Goal: Find specific page/section: Find specific page/section

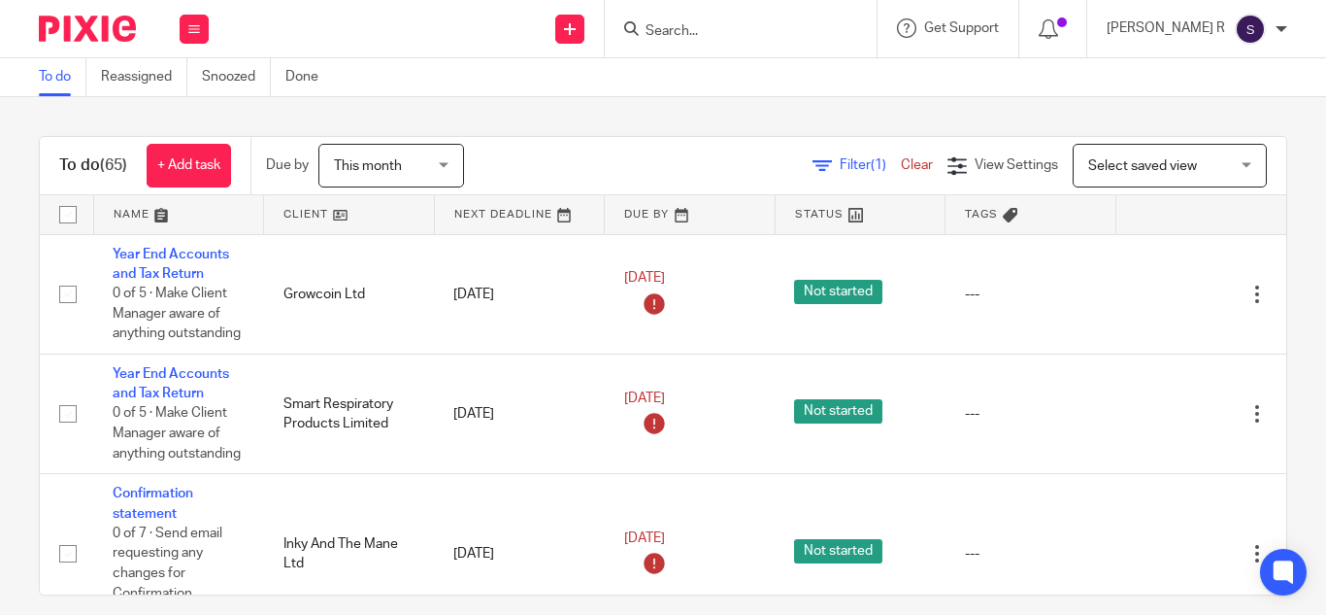
click at [726, 30] on input "Search" at bounding box center [731, 31] width 175 height 17
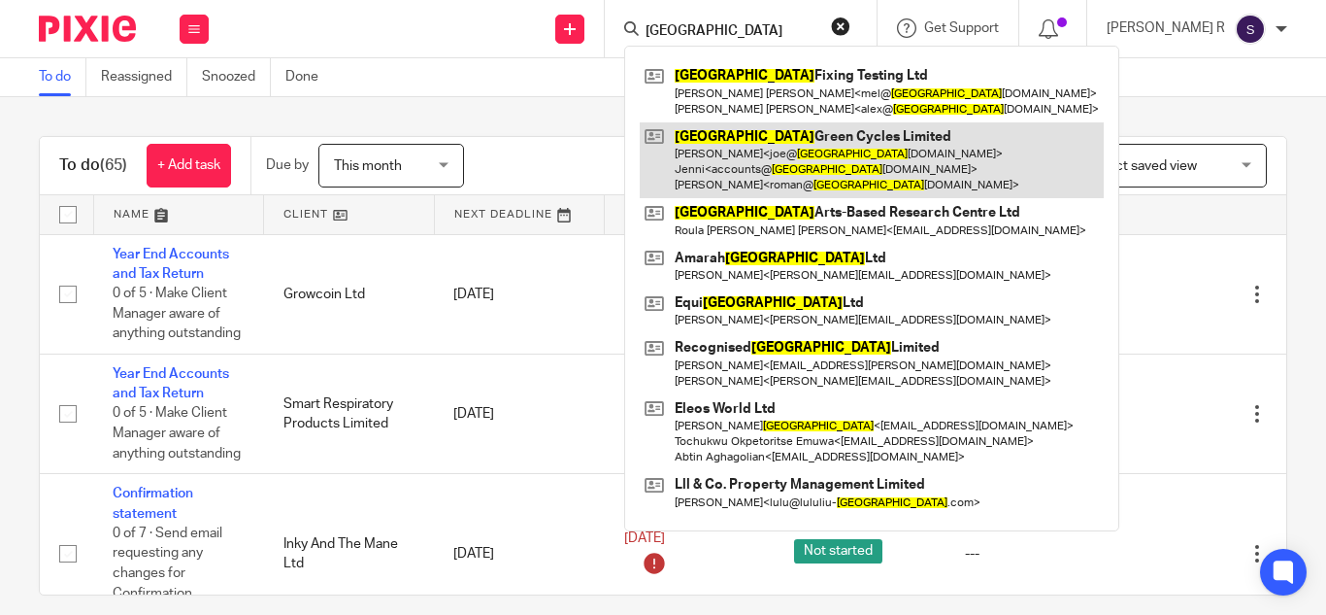
type input "london"
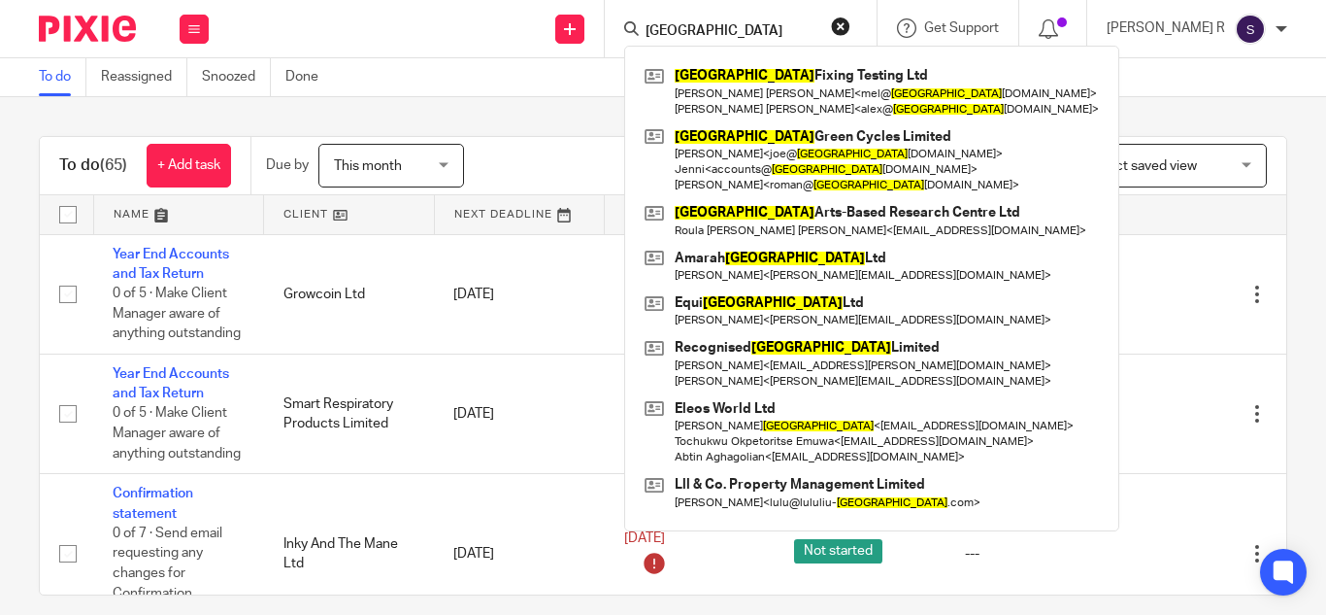
click at [1119, 103] on div "To do (65) + Add task Due by This month This month Today Tomorrow This week Nex…" at bounding box center [663, 356] width 1326 height 518
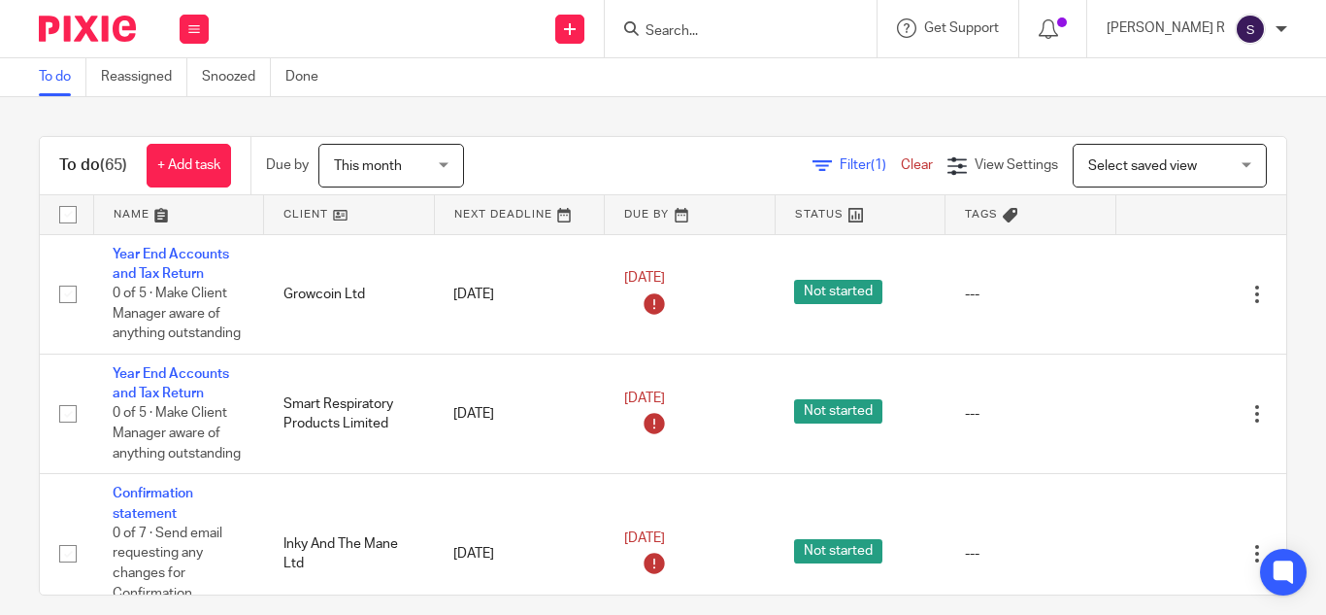
click at [735, 41] on form at bounding box center [747, 29] width 207 height 24
click at [728, 30] on input "Search" at bounding box center [731, 31] width 175 height 17
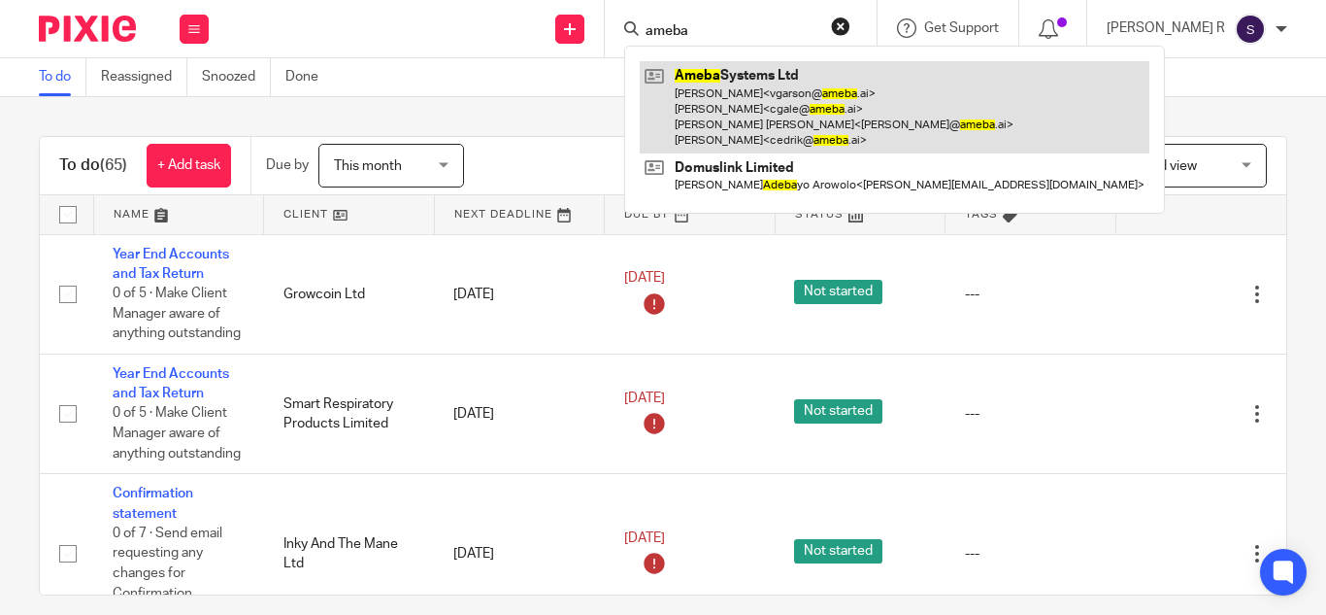
type input "ameba"
drag, startPoint x: 877, startPoint y: 110, endPoint x: 890, endPoint y: 111, distance: 13.6
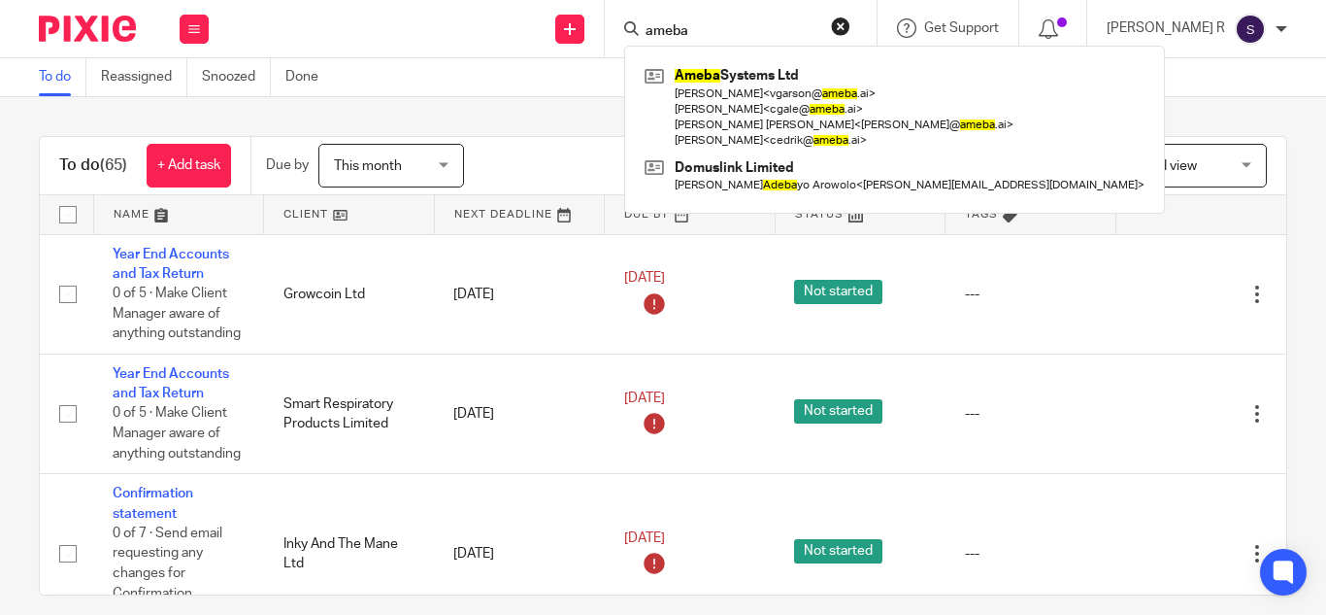
click at [541, 120] on div "To do (65) + Add task Due by This month This month Today Tomorrow This week Nex…" at bounding box center [663, 356] width 1326 height 518
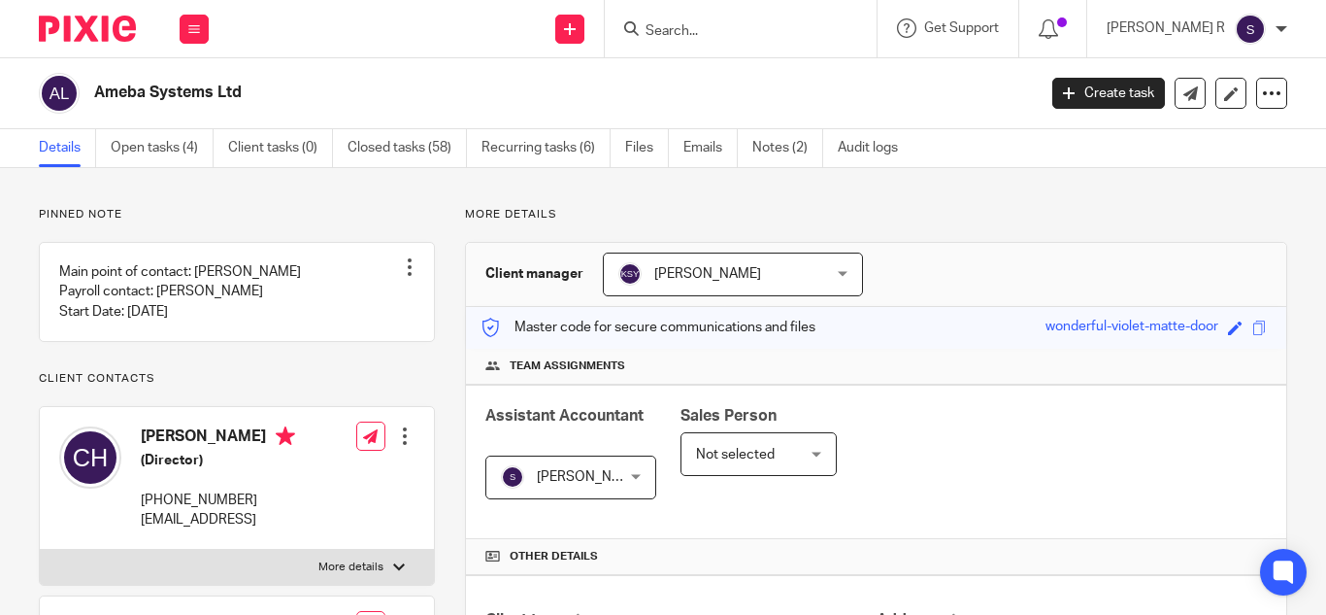
drag, startPoint x: 0, startPoint y: 0, endPoint x: 960, endPoint y: 310, distance: 1009.1
